Goal: Transaction & Acquisition: Purchase product/service

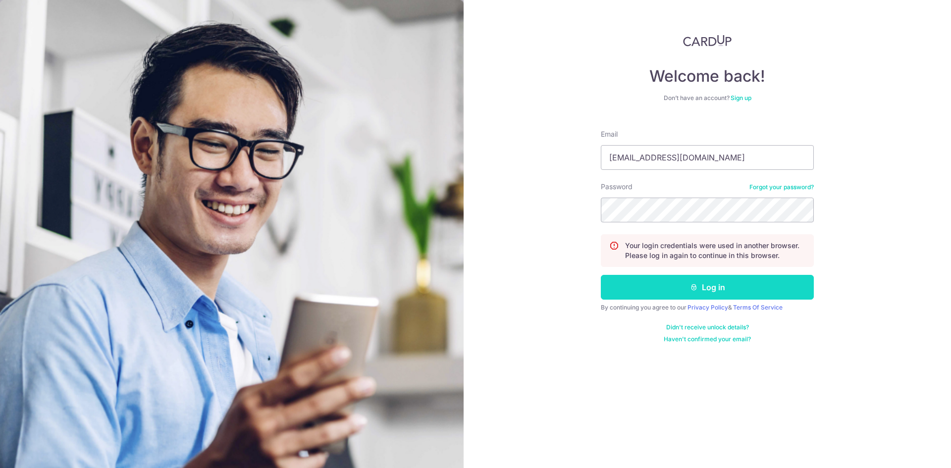
click at [702, 283] on button "Log in" at bounding box center [707, 287] width 213 height 25
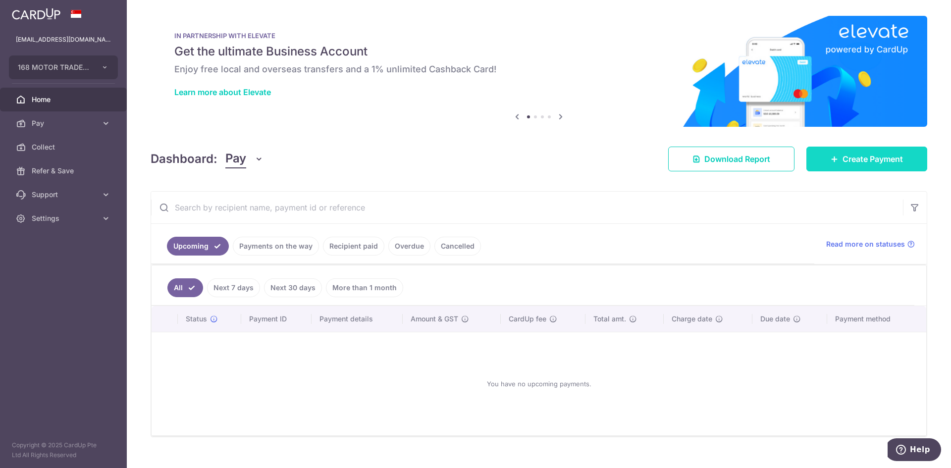
click at [859, 169] on link "Create Payment" at bounding box center [867, 159] width 121 height 25
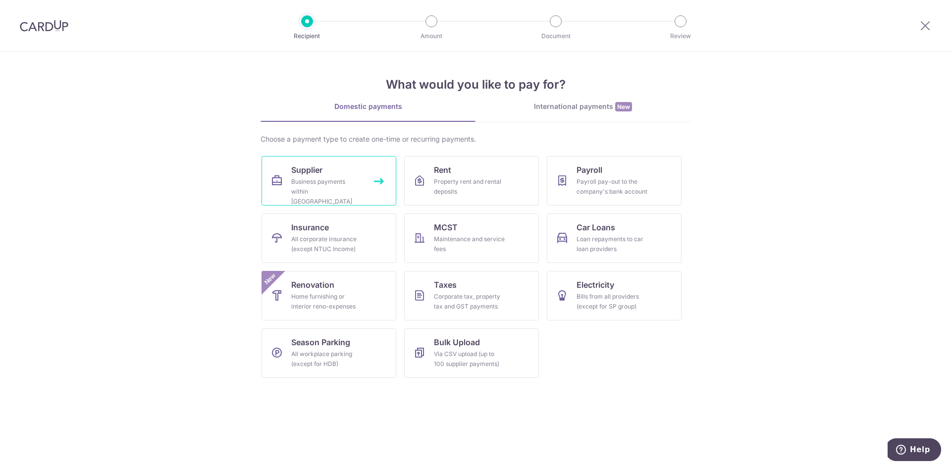
click at [346, 184] on div "Business payments within Singapore" at bounding box center [326, 192] width 71 height 30
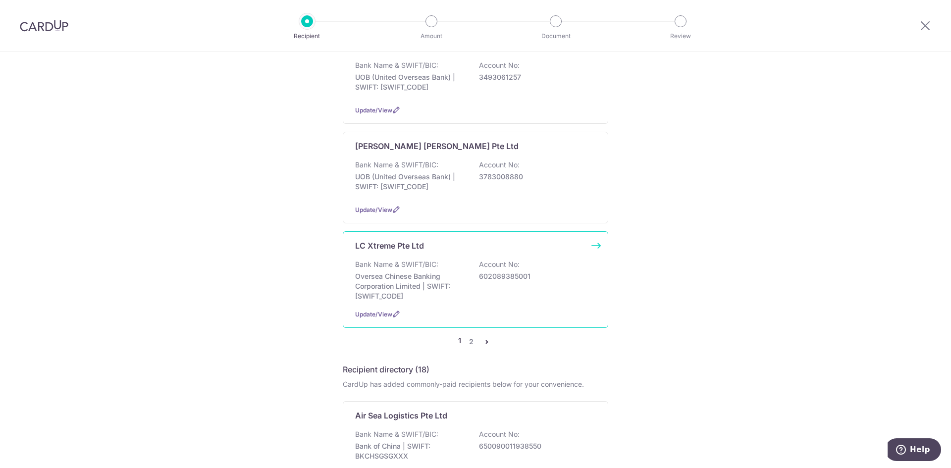
scroll to position [892, 0]
click at [477, 281] on div "Bank Name & SWIFT/BIC: Oversea Chinese Banking Corporation Limited | SWIFT: OCB…" at bounding box center [475, 282] width 241 height 42
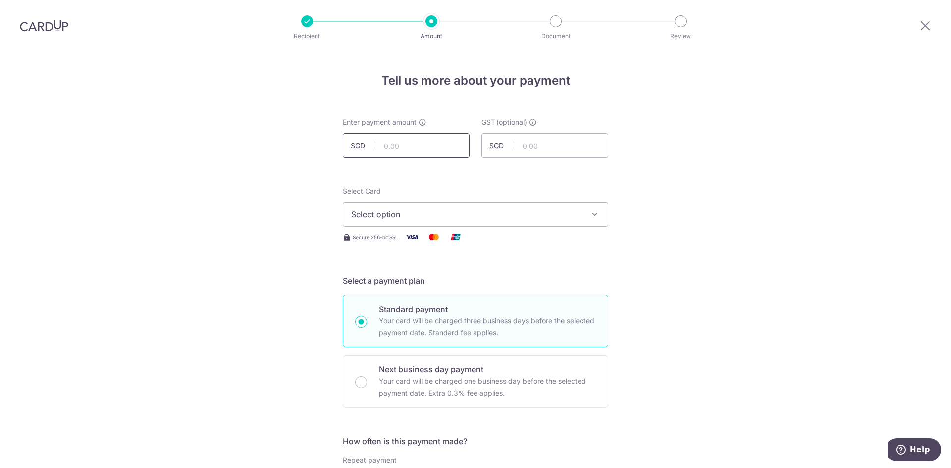
click at [415, 142] on input "text" at bounding box center [406, 145] width 127 height 25
type input "600.00"
click at [518, 222] on button "Select option" at bounding box center [476, 214] width 266 height 25
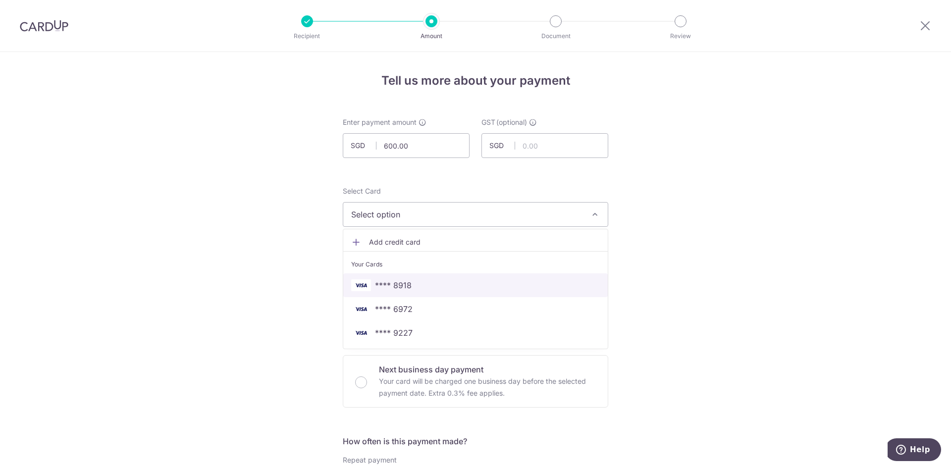
click at [435, 284] on span "**** 8918" at bounding box center [475, 285] width 249 height 12
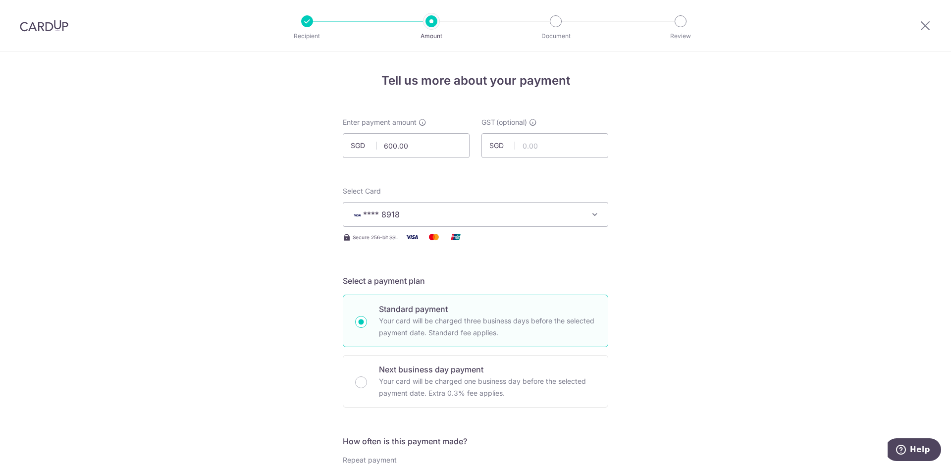
scroll to position [248, 0]
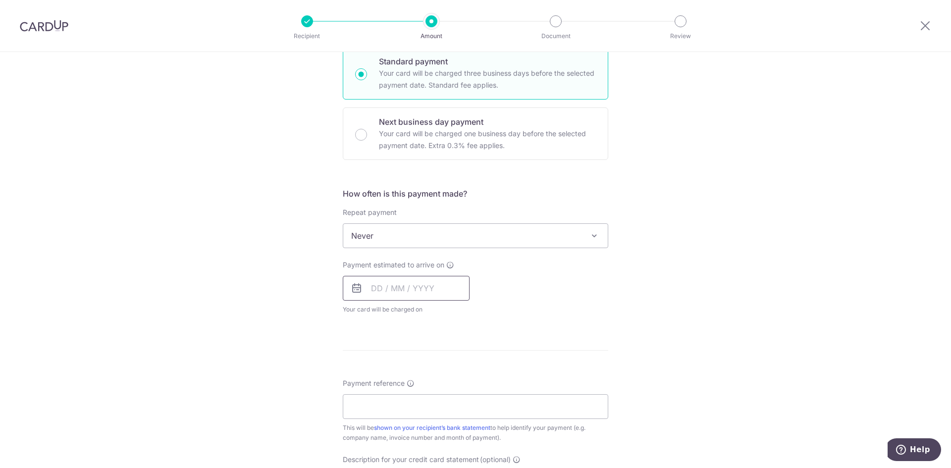
click at [425, 285] on input "text" at bounding box center [406, 288] width 127 height 25
click at [460, 356] on link "3" at bounding box center [462, 359] width 16 height 16
type input "03/10/2025"
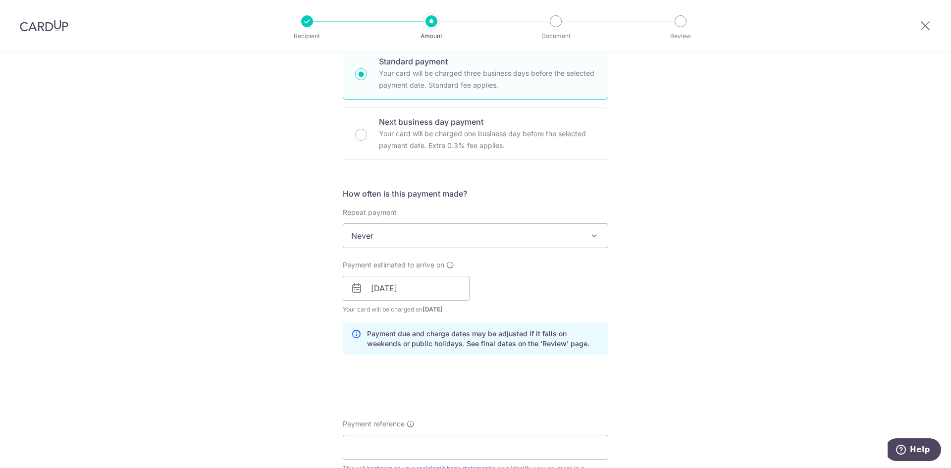
click at [595, 326] on div "Payment due and charge dates may be adjusted if it falls on weekends or public …" at bounding box center [476, 339] width 266 height 33
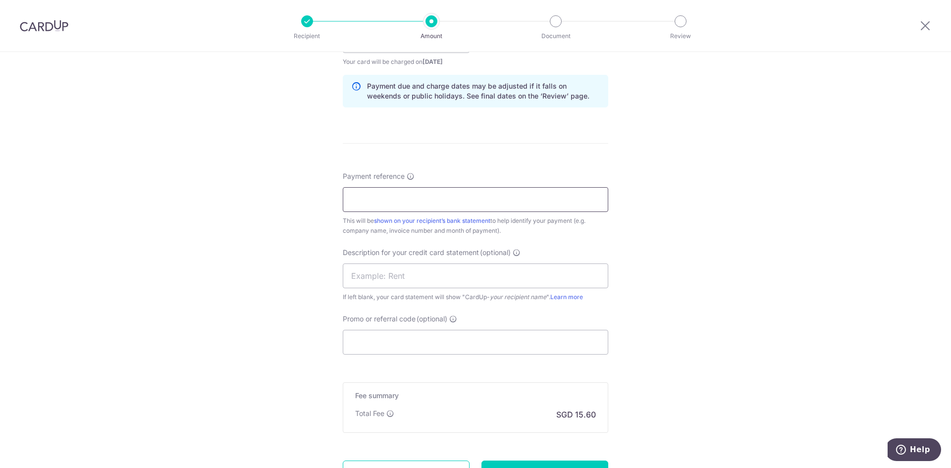
click at [432, 210] on input "Payment reference" at bounding box center [476, 199] width 266 height 25
type input "Inv 00134"
click at [446, 280] on input "text" at bounding box center [476, 276] width 266 height 25
drag, startPoint x: 372, startPoint y: 275, endPoint x: 416, endPoint y: 273, distance: 43.6
click at [416, 273] on input "168MTL 0376" at bounding box center [476, 276] width 266 height 25
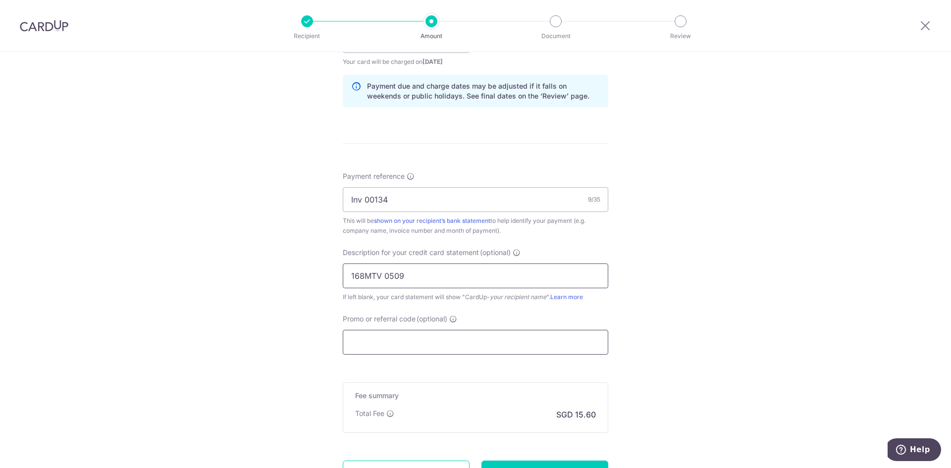
type input "168MTV 0509"
click at [441, 346] on input "Promo or referral code (optional)" at bounding box center [476, 342] width 266 height 25
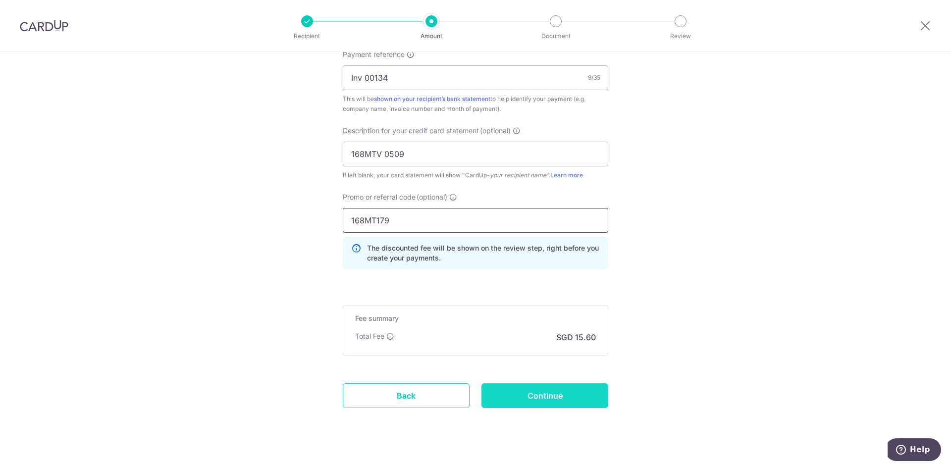
scroll to position [632, 0]
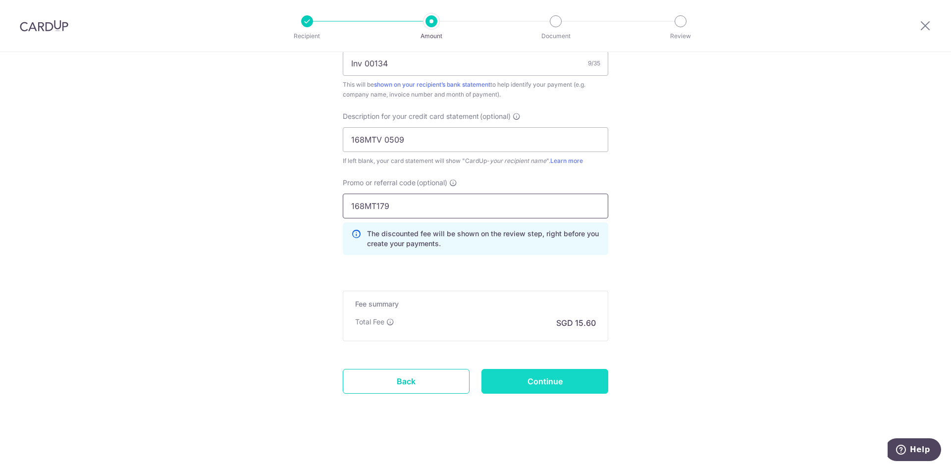
type input "168MT179"
click at [533, 383] on input "Continue" at bounding box center [545, 381] width 127 height 25
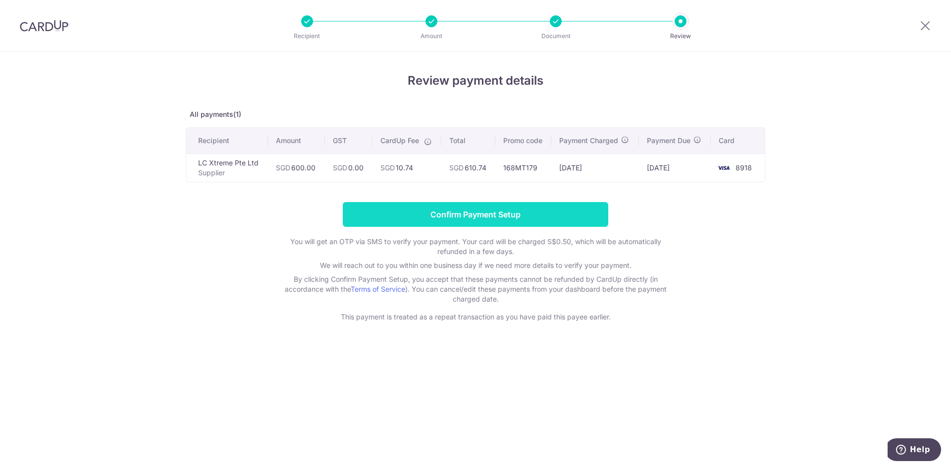
click at [510, 214] on input "Confirm Payment Setup" at bounding box center [476, 214] width 266 height 25
